Goal: Information Seeking & Learning: Learn about a topic

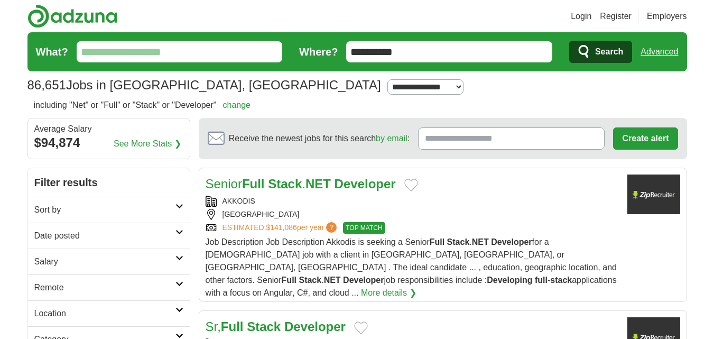
click at [578, 18] on link "Login" at bounding box center [580, 16] width 21 height 13
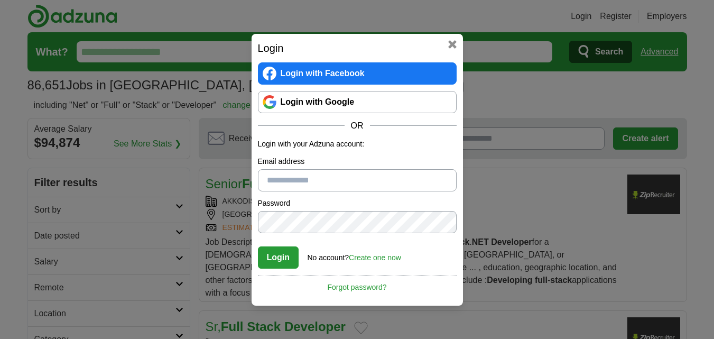
click at [311, 107] on link "Login with Google" at bounding box center [357, 102] width 199 height 22
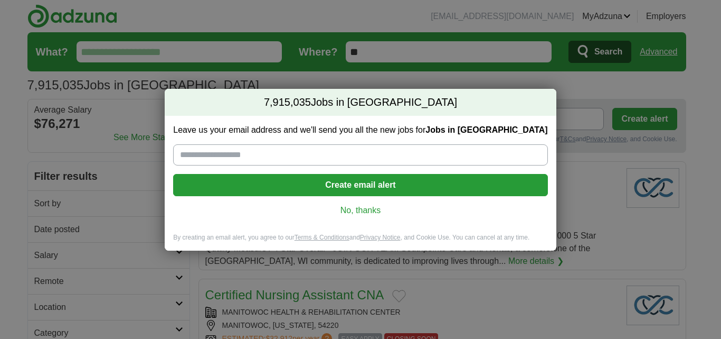
click at [356, 210] on link "No, thanks" at bounding box center [361, 210] width 358 height 12
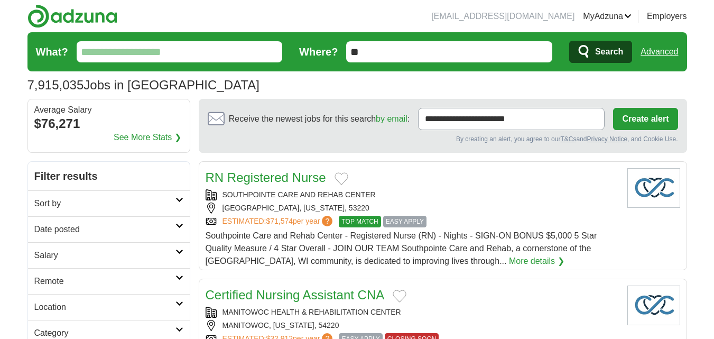
click at [0, 0] on link "Resumes" at bounding box center [0, 0] width 0 height 0
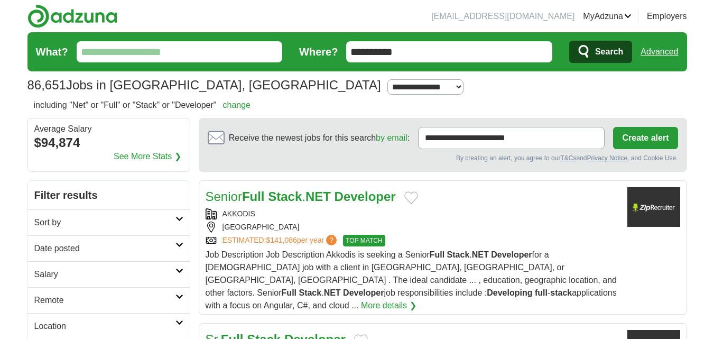
click at [527, 52] on input "**********" at bounding box center [449, 51] width 206 height 21
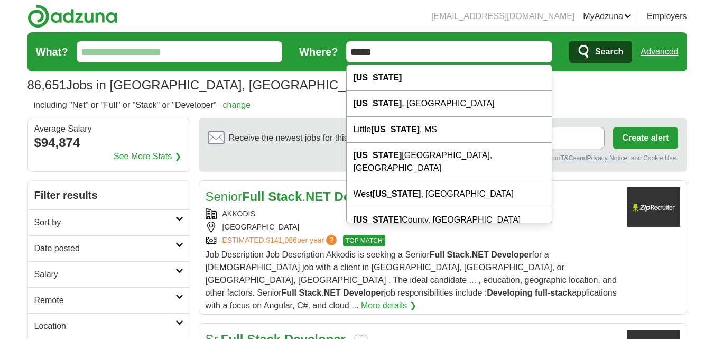
type input "*****"
click at [209, 44] on input "What?" at bounding box center [180, 51] width 206 height 21
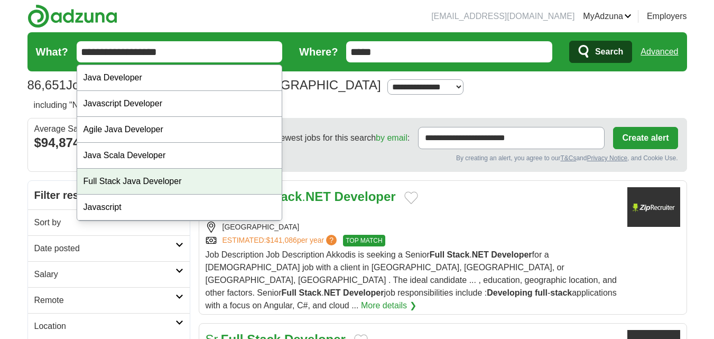
click at [186, 176] on div "Full Stack Java Developer" at bounding box center [179, 181] width 205 height 26
type input "**********"
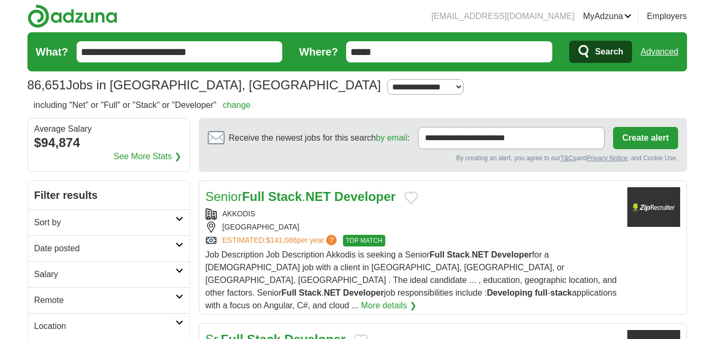
click at [589, 52] on icon "submit" at bounding box center [584, 51] width 13 height 15
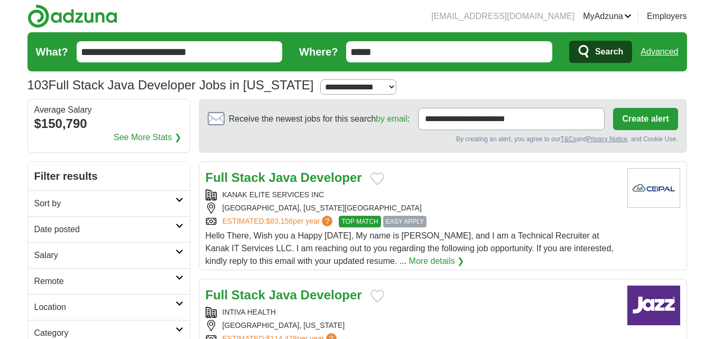
click at [83, 233] on h2 "Date posted" at bounding box center [104, 229] width 141 height 13
click at [80, 211] on link "Sort by" at bounding box center [109, 203] width 162 height 26
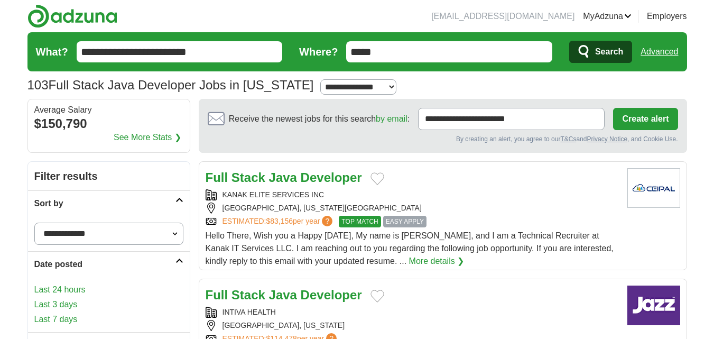
click at [70, 233] on select "**********" at bounding box center [108, 233] width 149 height 22
select select "**********"
click at [34, 222] on select "**********" at bounding box center [108, 233] width 149 height 22
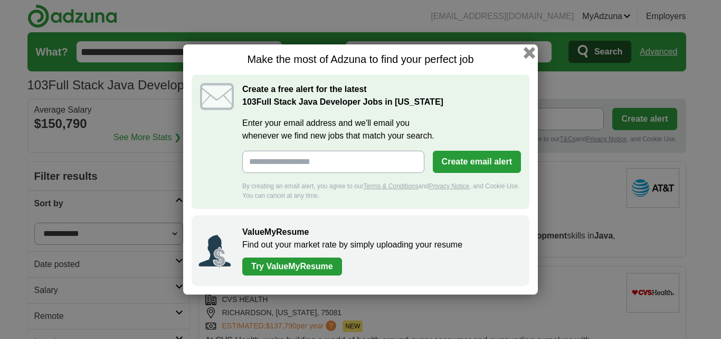
click at [527, 52] on button "button" at bounding box center [530, 53] width 12 height 12
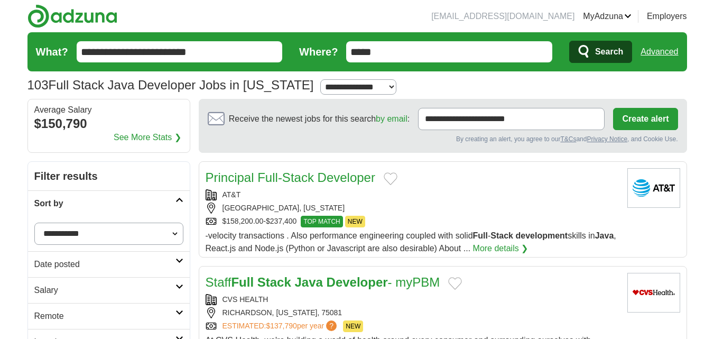
scroll to position [124, 0]
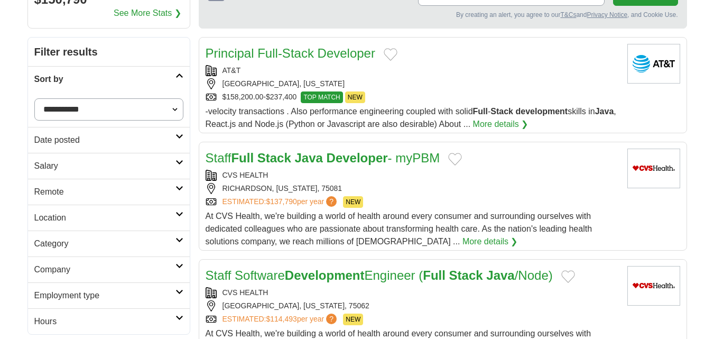
click at [512, 95] on div "$158,200.00-$237,400 TOP MATCH NEW" at bounding box center [411, 97] width 413 height 12
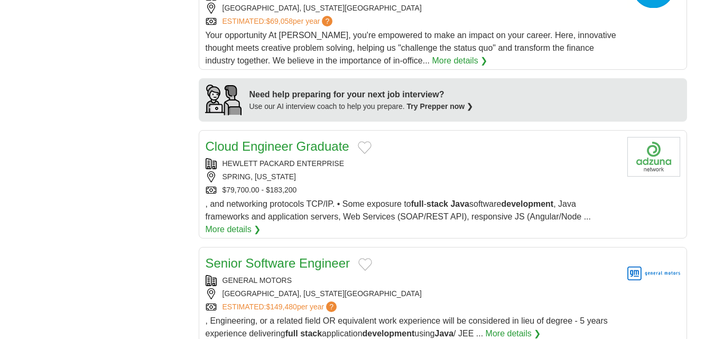
scroll to position [822, 0]
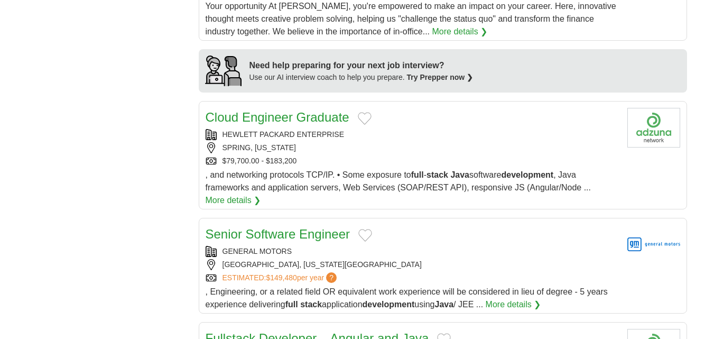
click at [356, 151] on div "SPRING, TEXAS" at bounding box center [411, 147] width 413 height 11
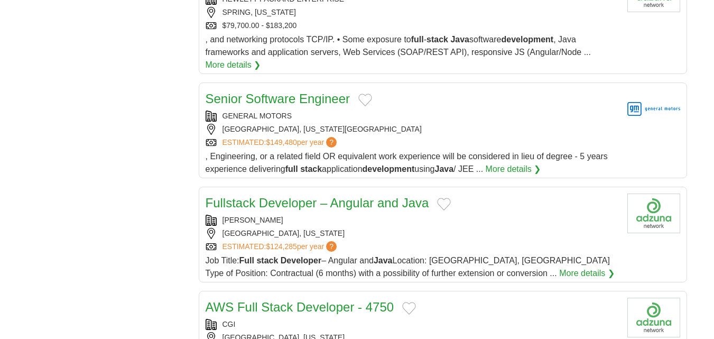
scroll to position [964, 0]
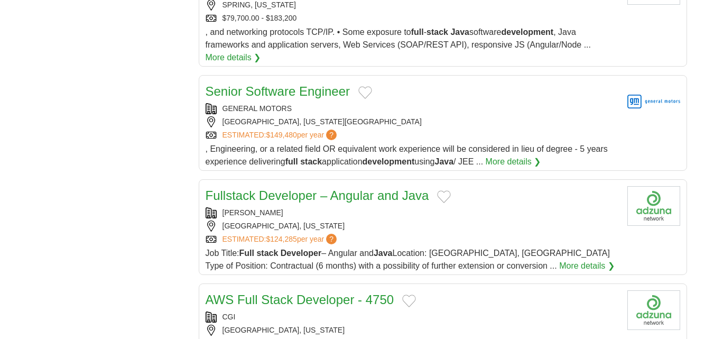
click at [512, 120] on div "AUSTIN, TEXAS, 78703" at bounding box center [411, 121] width 413 height 11
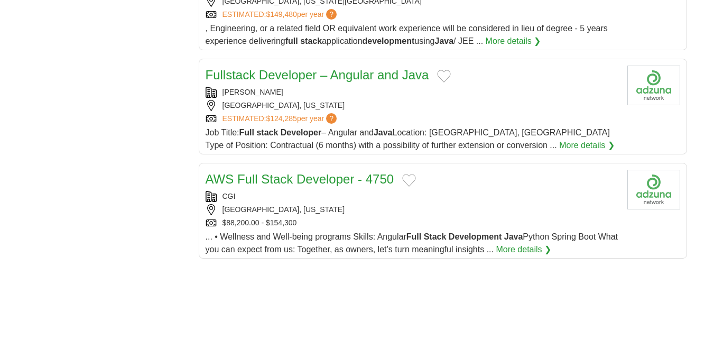
scroll to position [1088, 0]
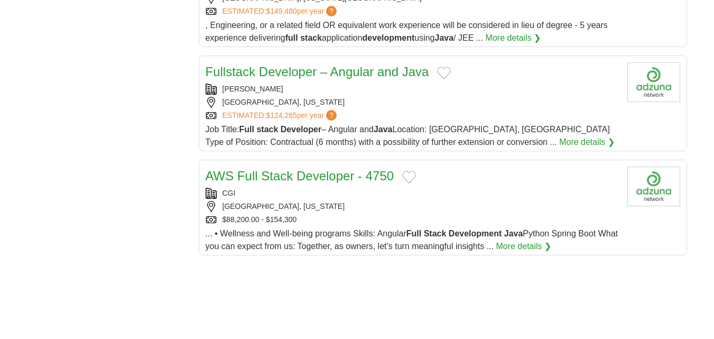
click at [454, 131] on span "Job Title: Full stack Developer – Angular and Java Location: Houston, TX Type o…" at bounding box center [407, 136] width 404 height 22
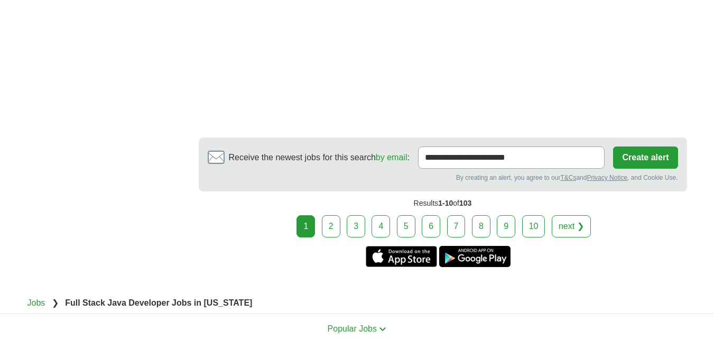
scroll to position [1814, 0]
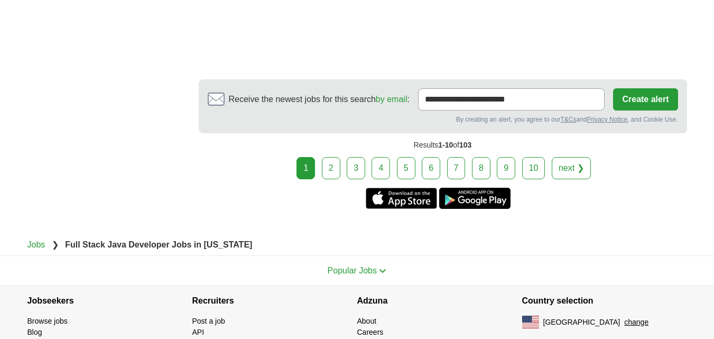
click at [338, 166] on link "2" at bounding box center [331, 168] width 18 height 22
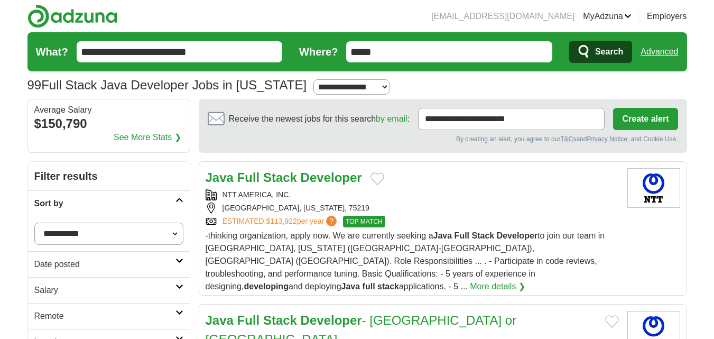
scroll to position [59, 0]
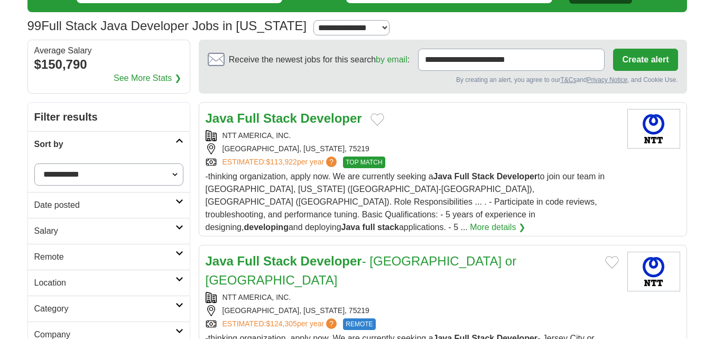
click at [375, 151] on div "DALLAS, TEXAS, 75219" at bounding box center [411, 148] width 413 height 11
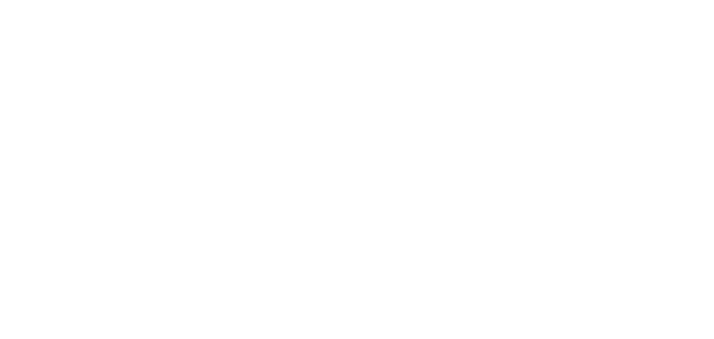
scroll to position [1731, 0]
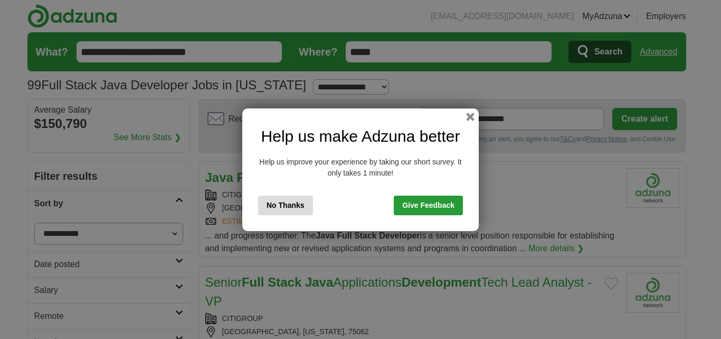
click at [286, 199] on button "No Thanks" at bounding box center [285, 205] width 55 height 20
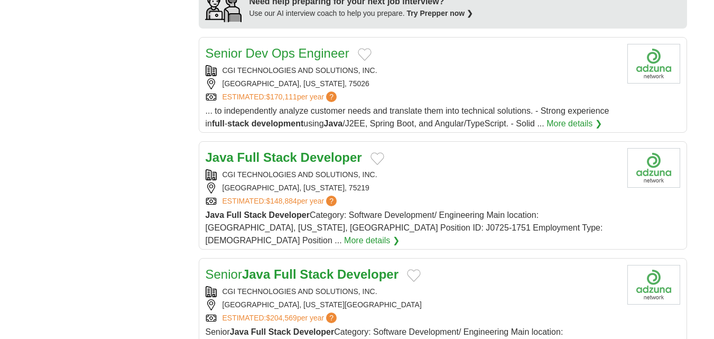
scroll to position [959, 0]
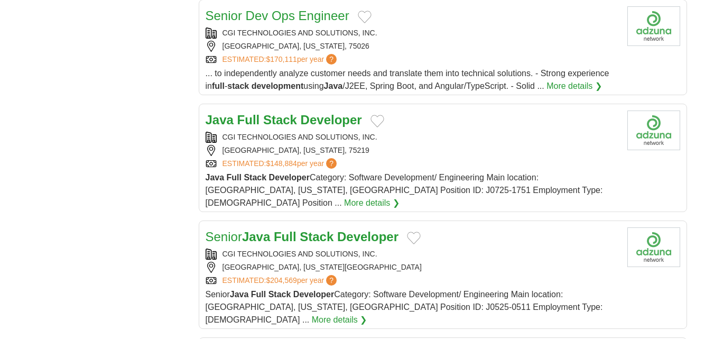
click at [440, 138] on div "CGI TECHNOLOGIES AND SOLUTIONS, INC. DALLAS, TEXAS, 75219 ESTIMATED: $148,884 p…" at bounding box center [411, 150] width 413 height 37
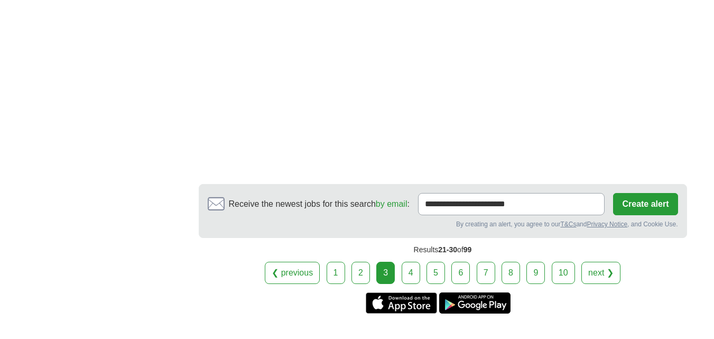
scroll to position [1815, 0]
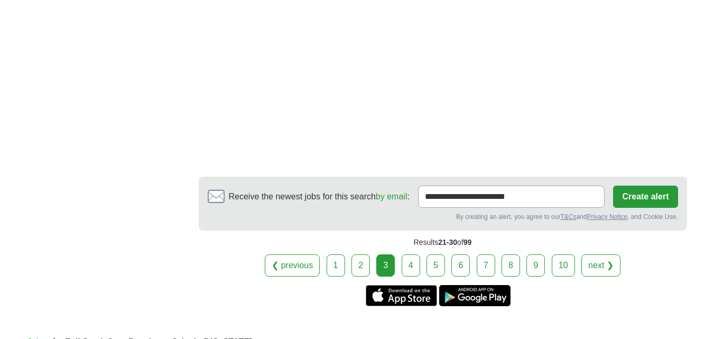
click at [409, 254] on link "4" at bounding box center [410, 265] width 18 height 22
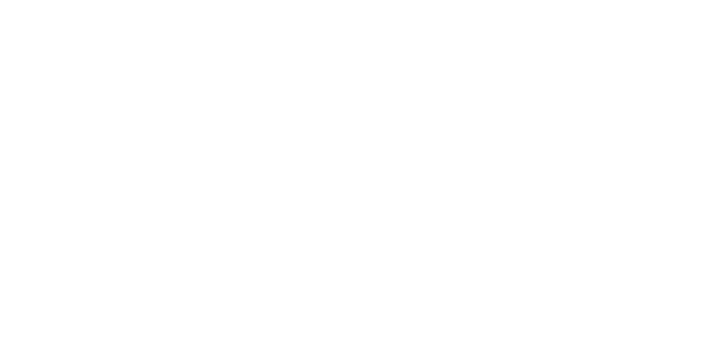
scroll to position [1593, 0]
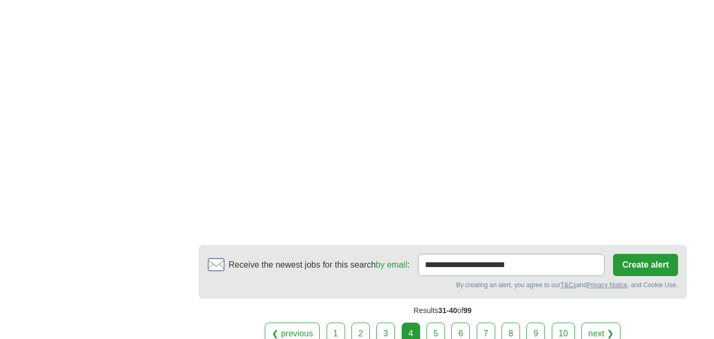
click at [436, 322] on link "5" at bounding box center [435, 333] width 18 height 22
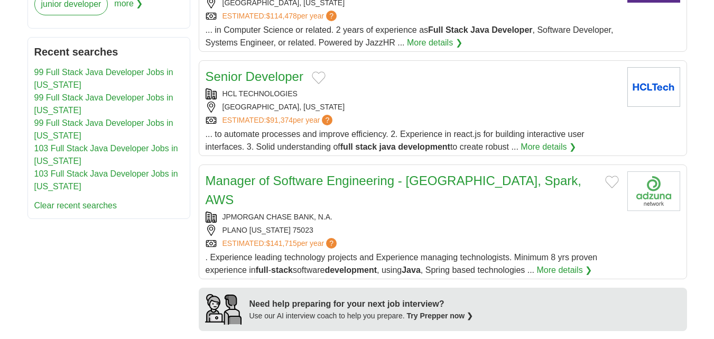
scroll to position [503, 0]
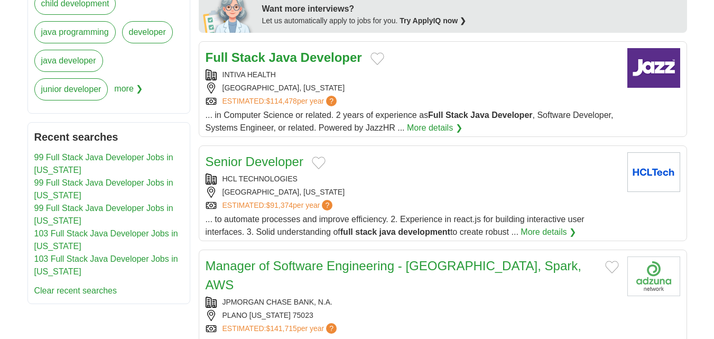
click at [363, 89] on div "[GEOGRAPHIC_DATA], [US_STATE]" at bounding box center [411, 87] width 413 height 11
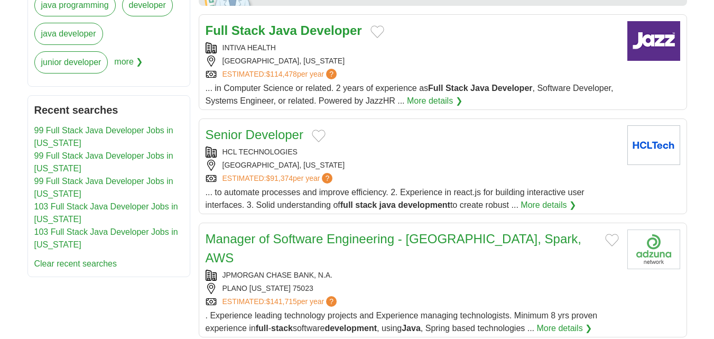
scroll to position [549, 0]
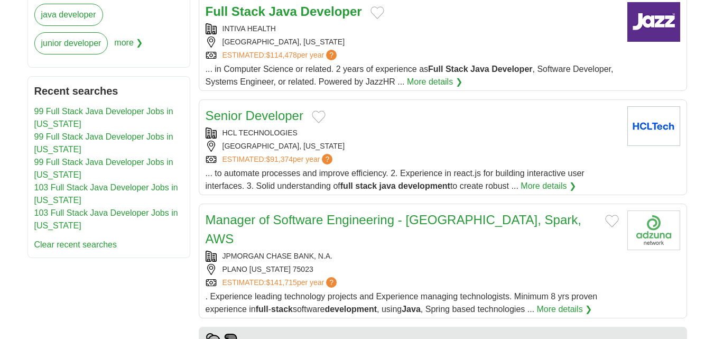
click at [425, 154] on div "ESTIMATED: $91,374 per year ?" at bounding box center [411, 159] width 413 height 11
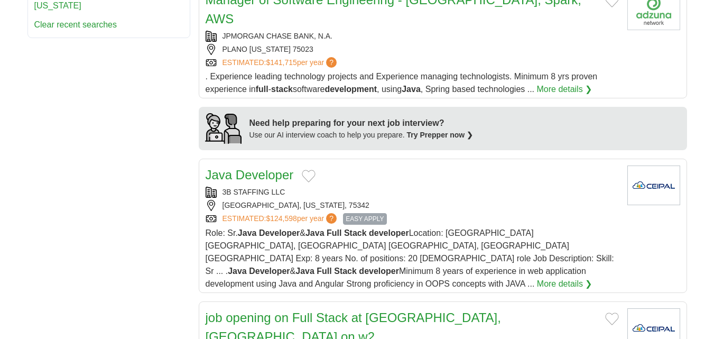
scroll to position [810, 0]
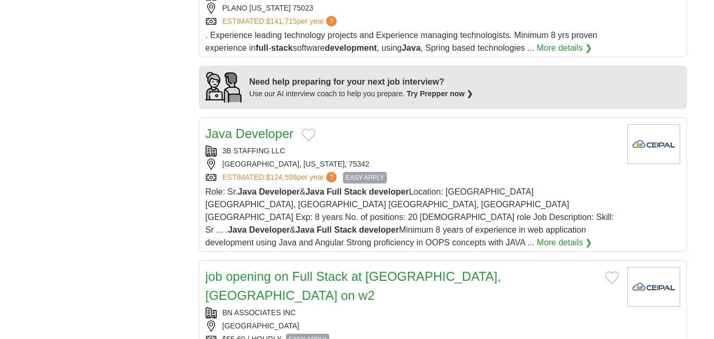
click at [518, 165] on div "Java Developer 3B STAFFING LLC DALLAS, TEXAS, 75342 ESTIMATED: $124,598 per yea…" at bounding box center [411, 186] width 413 height 125
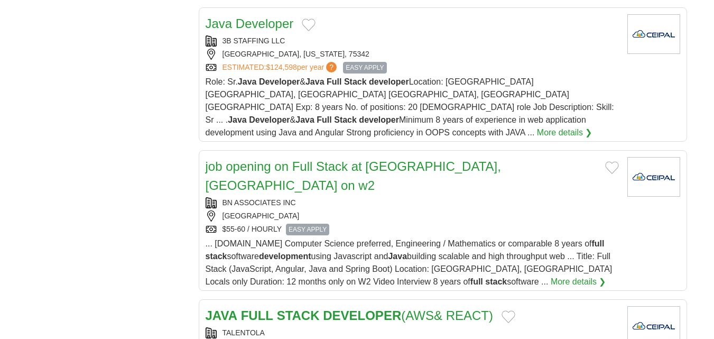
scroll to position [935, 0]
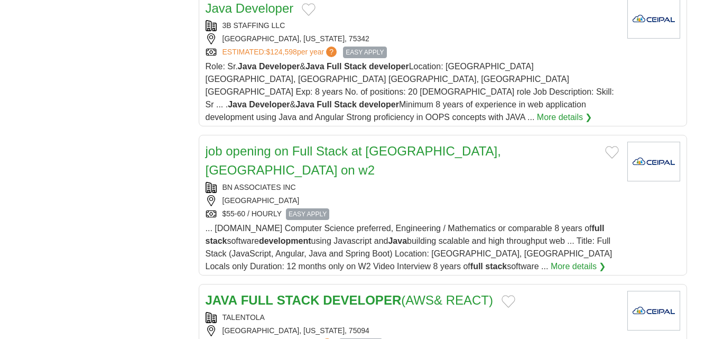
click at [478, 223] on span "... B.S.in Computer Science preferred, Engineering / Mathematics or comparable …" at bounding box center [408, 246] width 407 height 47
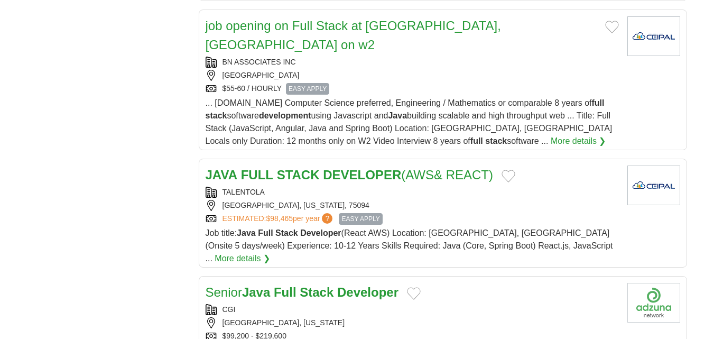
scroll to position [1064, 0]
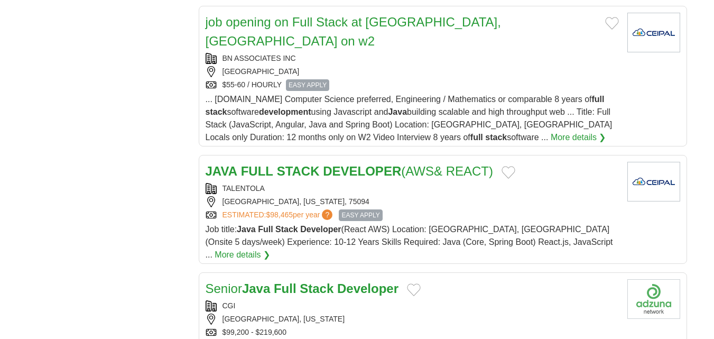
click at [463, 196] on div "PLANO, TEXAS, 75094" at bounding box center [411, 201] width 413 height 11
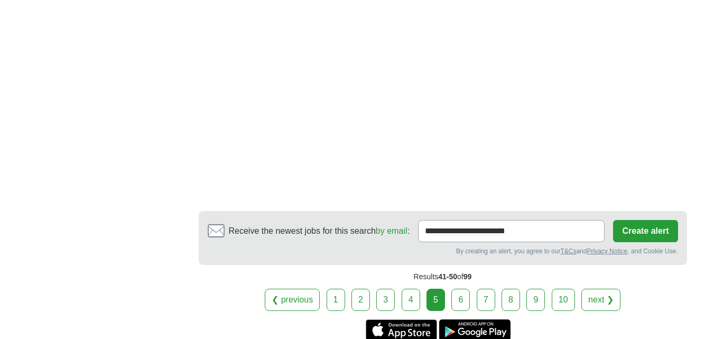
scroll to position [1852, 0]
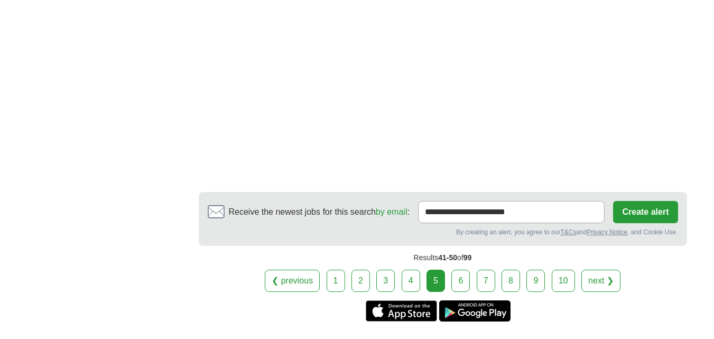
click at [468, 269] on link "6" at bounding box center [460, 280] width 18 height 22
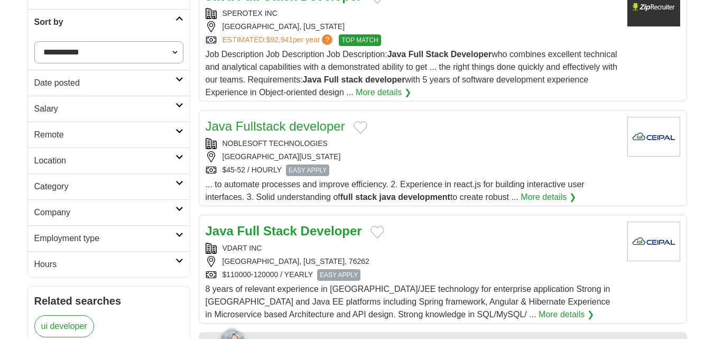
scroll to position [212, 0]
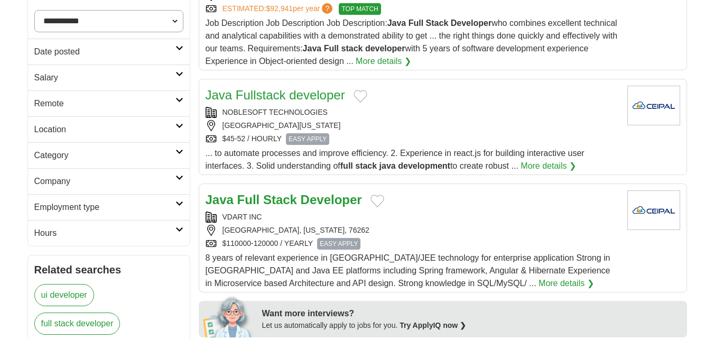
click at [529, 113] on div "NOBLESOFT TECHNOLOGIES" at bounding box center [411, 112] width 413 height 11
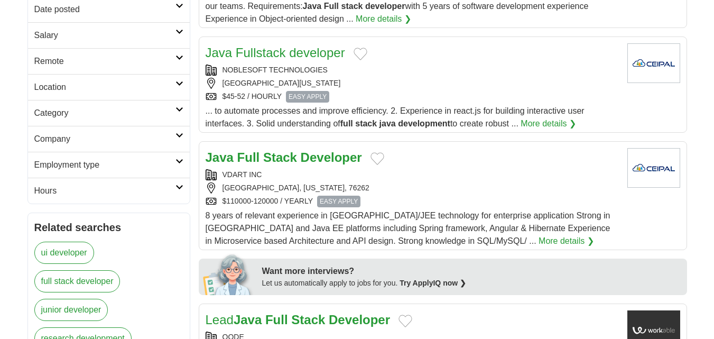
scroll to position [325, 0]
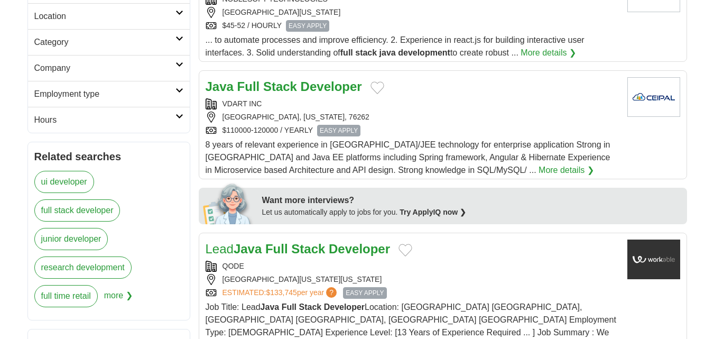
click at [487, 117] on div "WESTLAKE, TEXAS, 76262" at bounding box center [411, 116] width 413 height 11
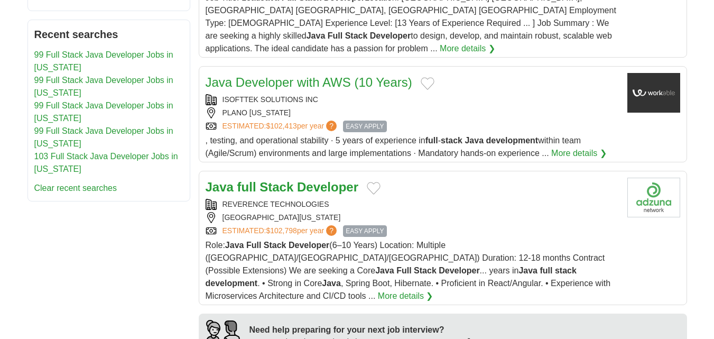
scroll to position [707, 0]
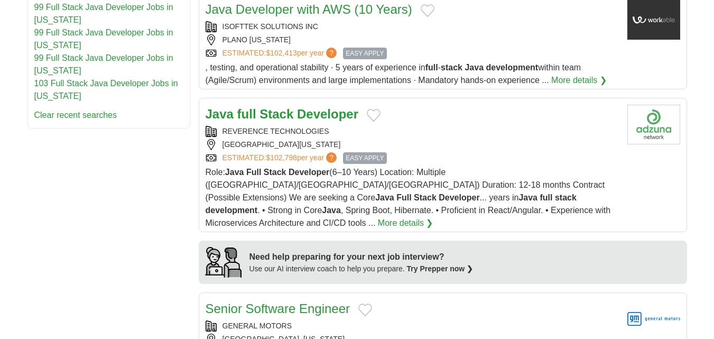
click at [527, 167] on span "Role: Java Full Stack Developer (6–10 Years) Location: Multiple (NJ/TX/NC) Dura…" at bounding box center [407, 197] width 405 height 60
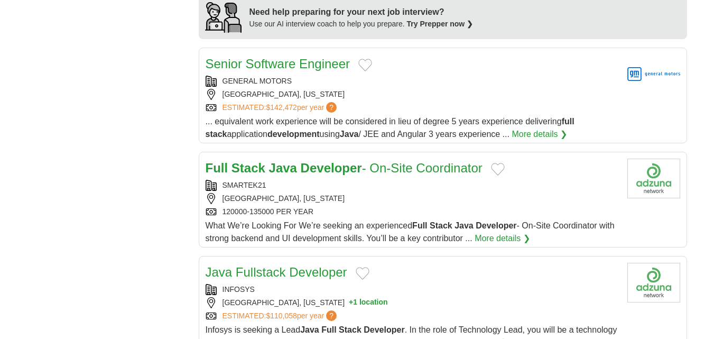
scroll to position [999, 0]
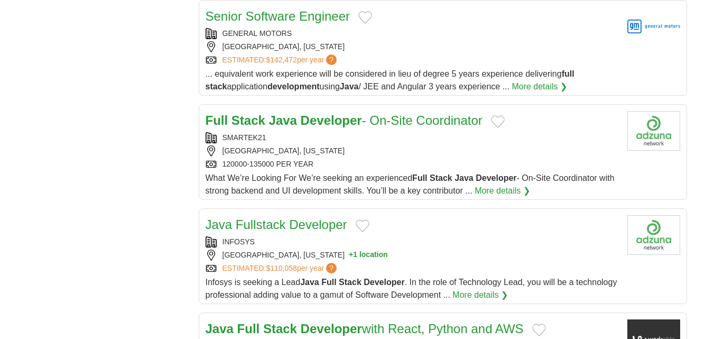
click at [362, 145] on div "[GEOGRAPHIC_DATA], [US_STATE]" at bounding box center [411, 150] width 413 height 11
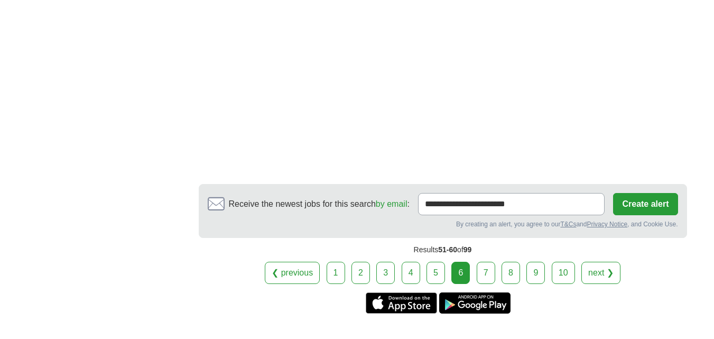
scroll to position [1759, 0]
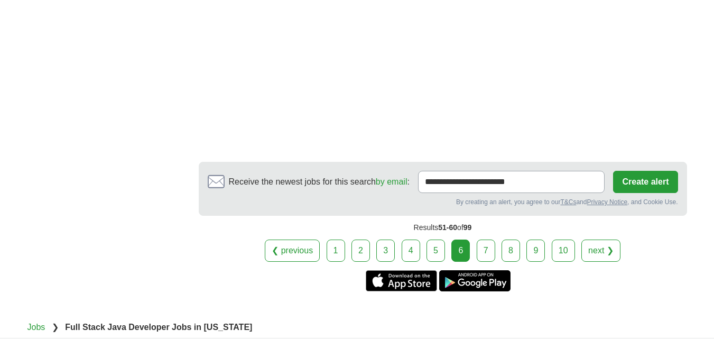
click at [491, 239] on link "7" at bounding box center [485, 250] width 18 height 22
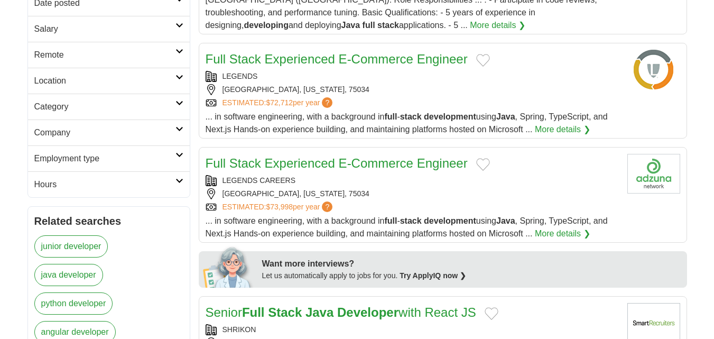
scroll to position [264, 0]
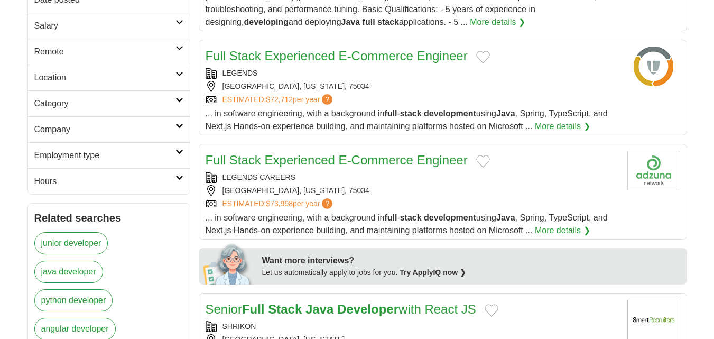
click at [499, 94] on div "ESTIMATED: $72,712 per year ?" at bounding box center [411, 99] width 413 height 11
